Goal: Register for event/course

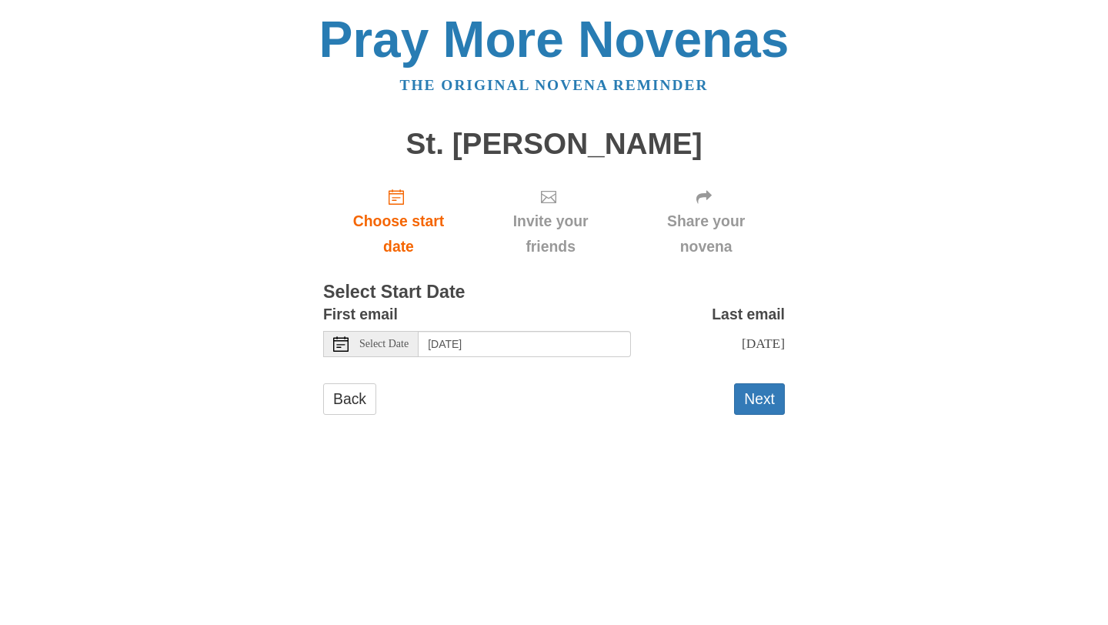
click at [358, 340] on div "Select Date" at bounding box center [370, 344] width 95 height 26
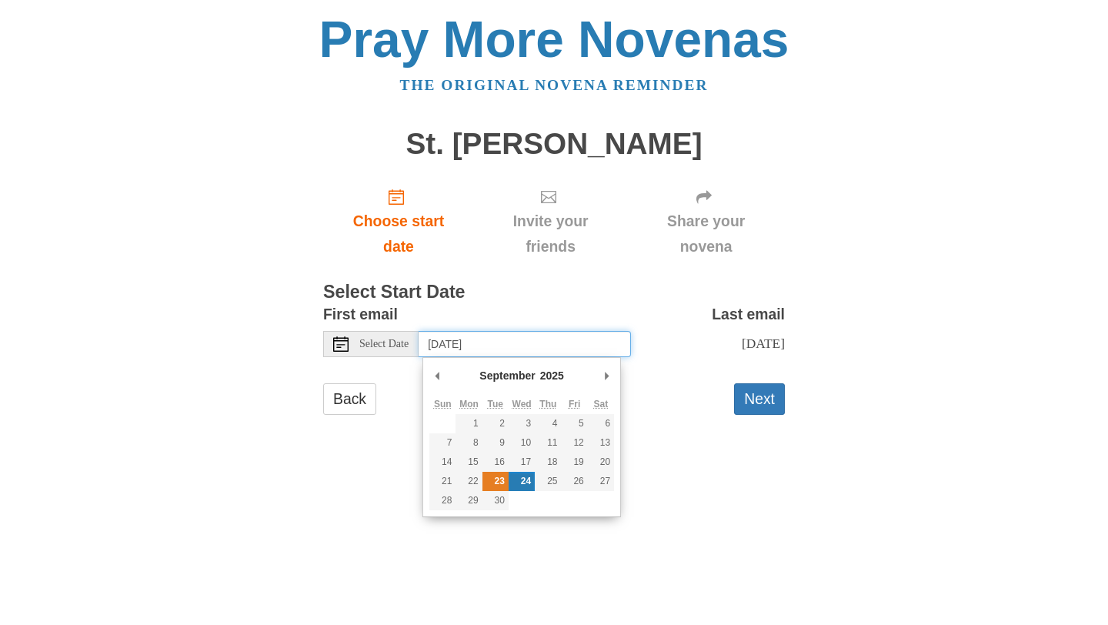
type input "[DATE]"
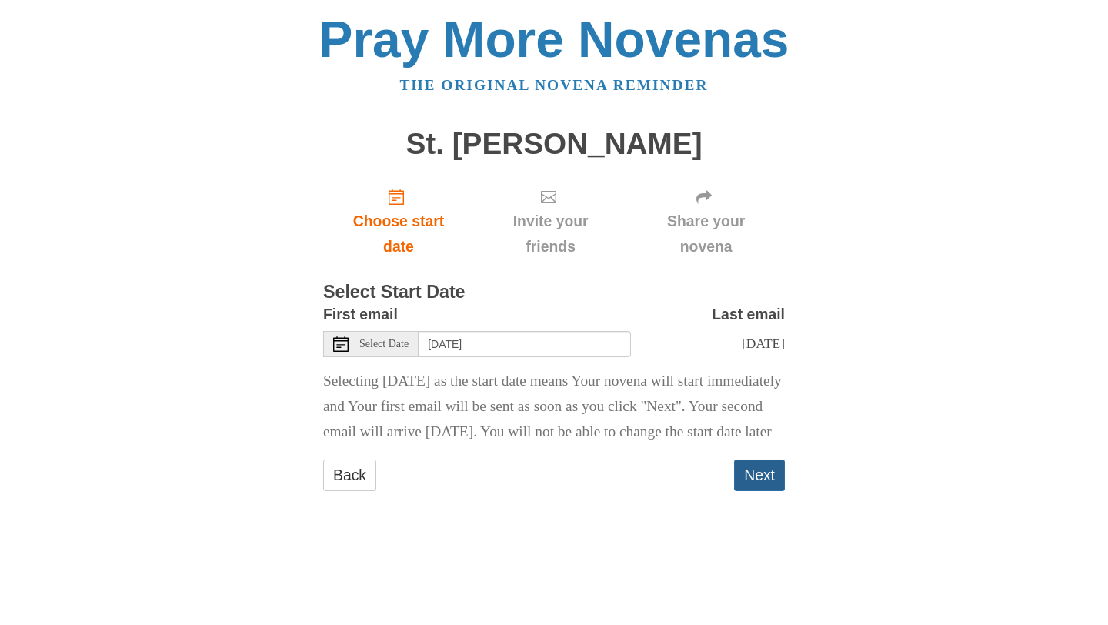
click at [758, 491] on button "Next" at bounding box center [759, 475] width 51 height 32
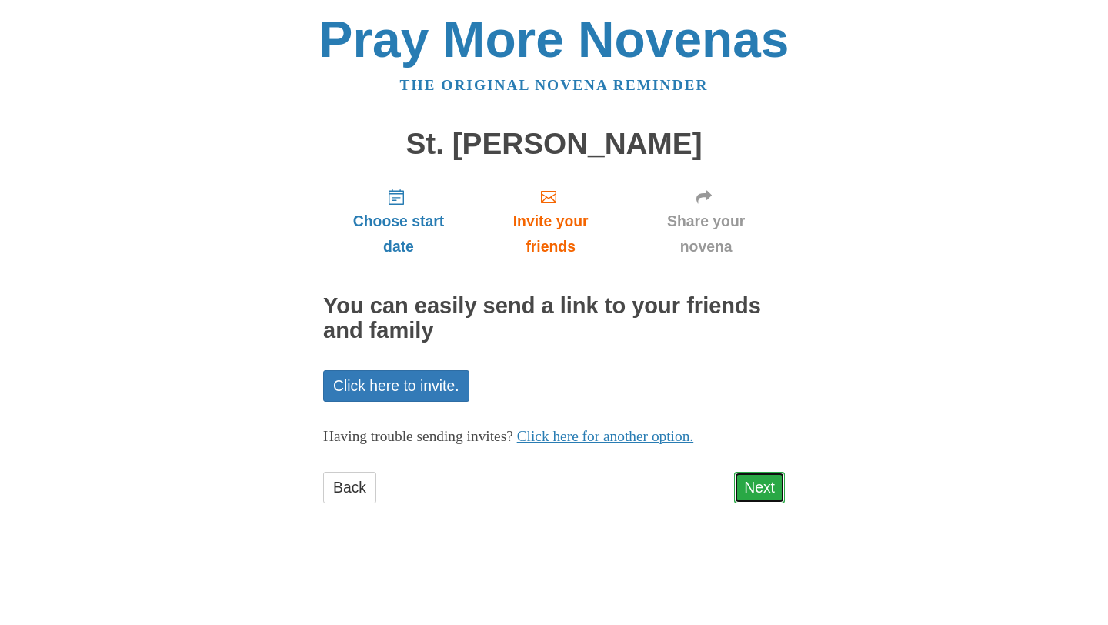
click at [742, 482] on link "Next" at bounding box center [759, 487] width 51 height 32
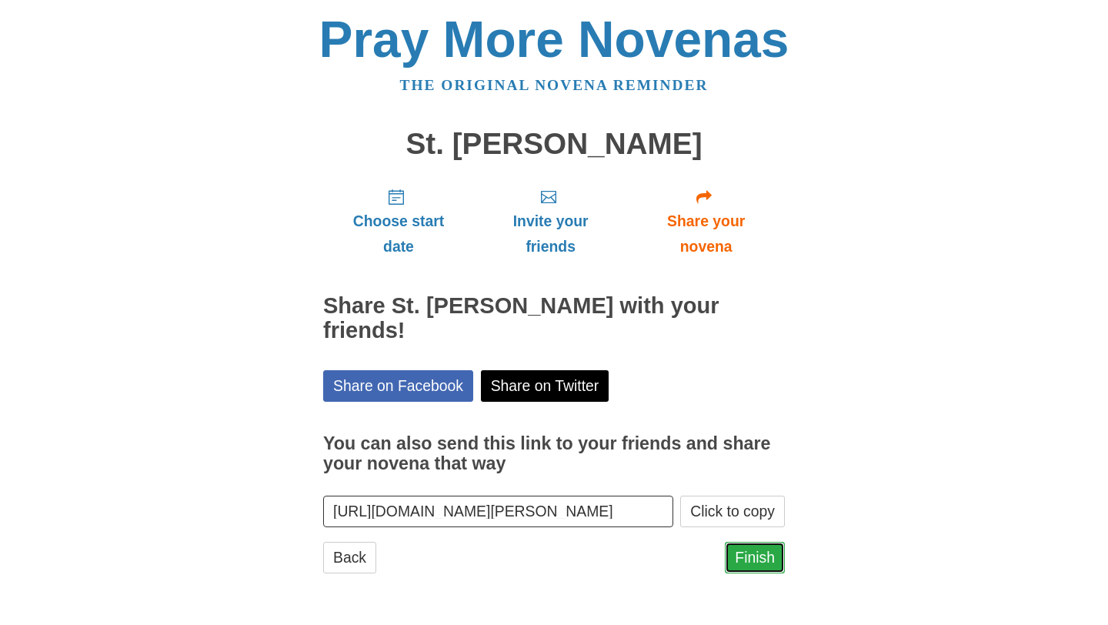
click at [755, 541] on link "Finish" at bounding box center [755, 557] width 60 height 32
